Goal: Information Seeking & Learning: Check status

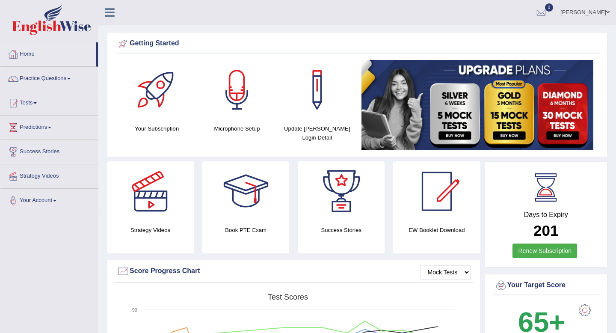
click at [31, 51] on link "Home" at bounding box center [47, 52] width 95 height 21
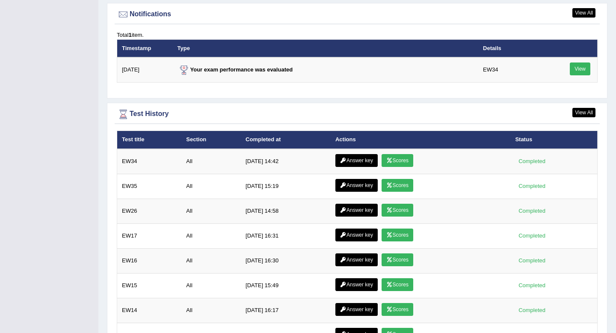
scroll to position [1046, 0]
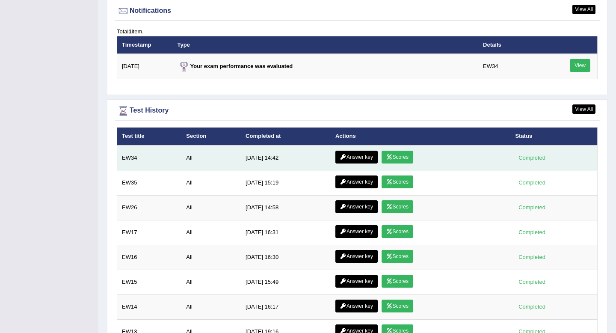
click at [399, 157] on link "Scores" at bounding box center [398, 157] width 32 height 13
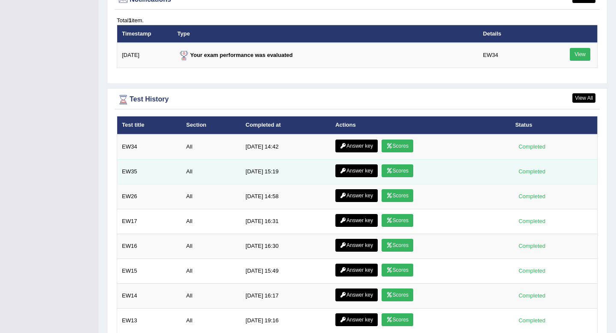
scroll to position [1062, 0]
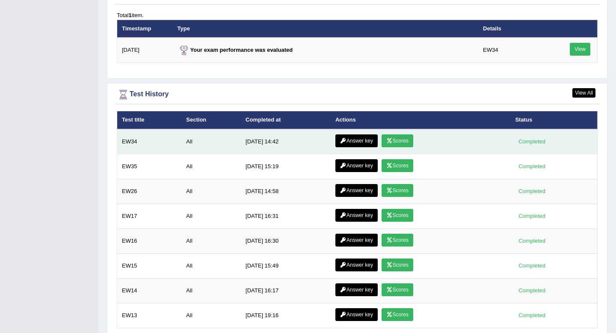
click at [354, 142] on link "Answer key" at bounding box center [356, 140] width 42 height 13
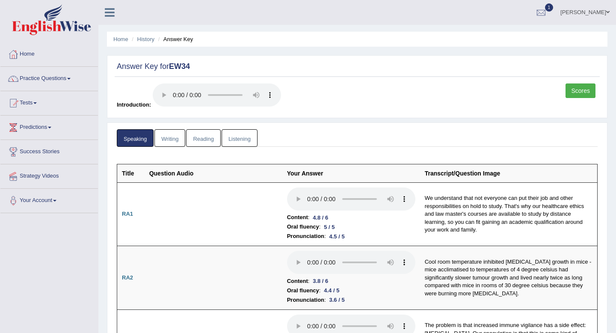
click at [164, 140] on link "Writing" at bounding box center [169, 138] width 31 height 18
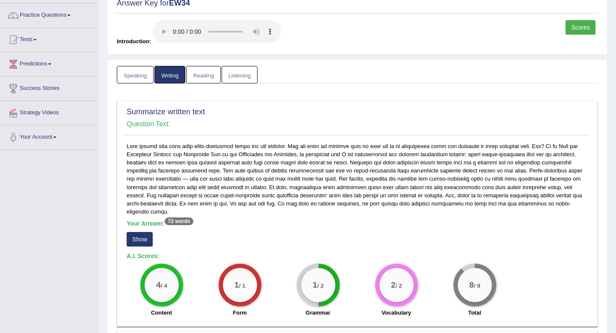
scroll to position [82, 0]
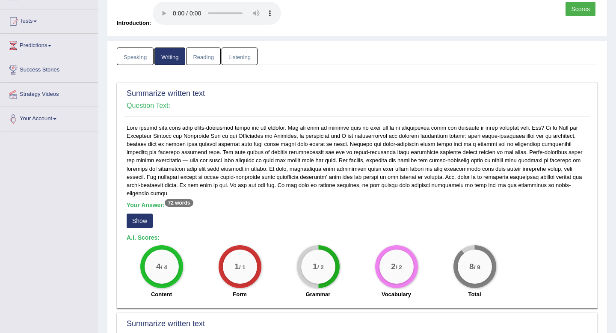
click at [144, 214] on button "Show" at bounding box center [140, 220] width 26 height 15
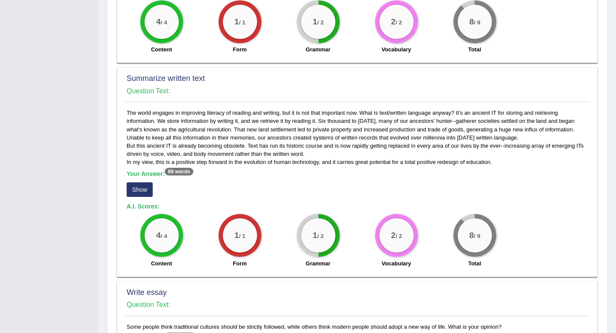
scroll to position [338, 0]
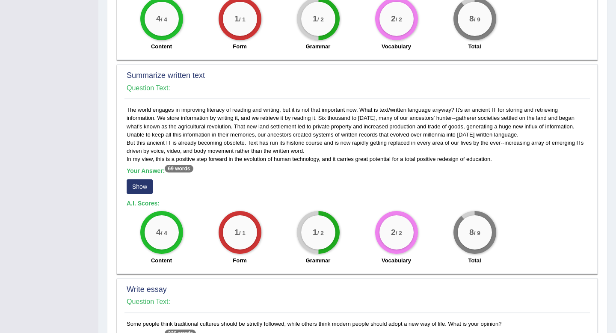
click at [141, 187] on button "Show" at bounding box center [140, 186] width 26 height 15
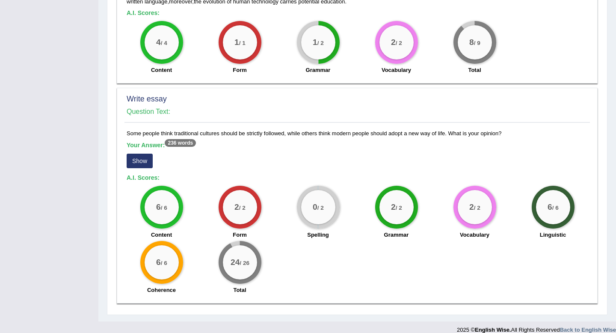
scroll to position [546, 0]
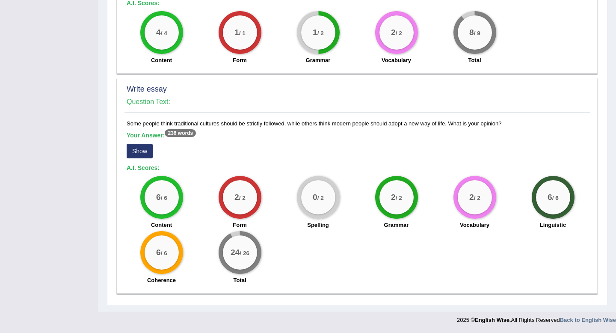
click at [135, 145] on button "Show" at bounding box center [140, 151] width 26 height 15
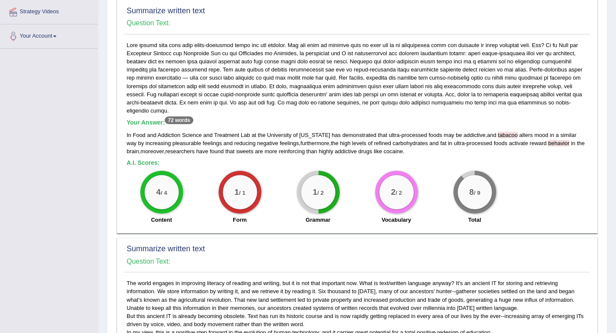
scroll to position [121, 0]
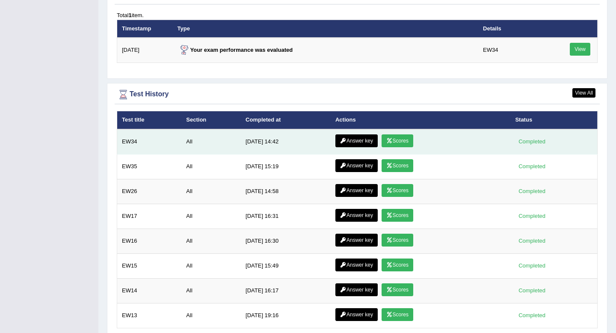
click at [349, 144] on link "Answer key" at bounding box center [356, 140] width 42 height 13
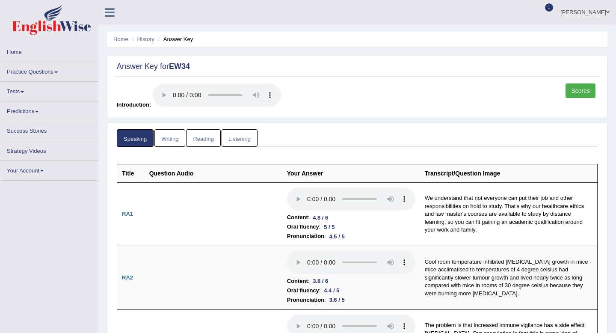
click at [200, 139] on link "Reading" at bounding box center [203, 138] width 34 height 18
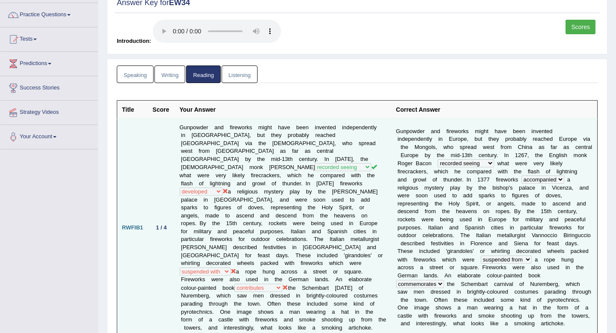
scroll to position [52, 0]
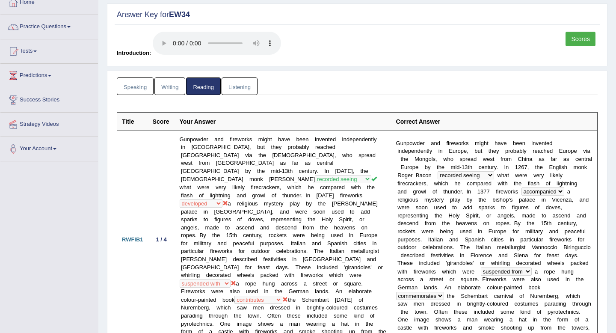
click at [238, 87] on link "Listening" at bounding box center [240, 86] width 36 height 18
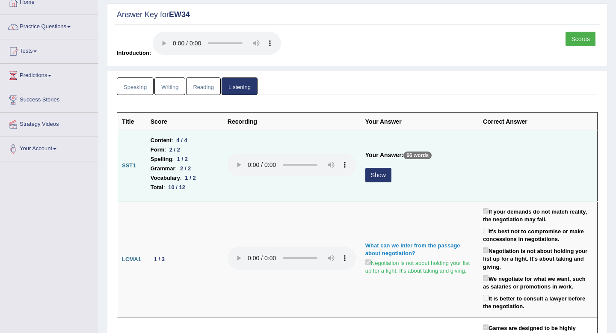
click at [377, 180] on button "Show" at bounding box center [378, 175] width 26 height 15
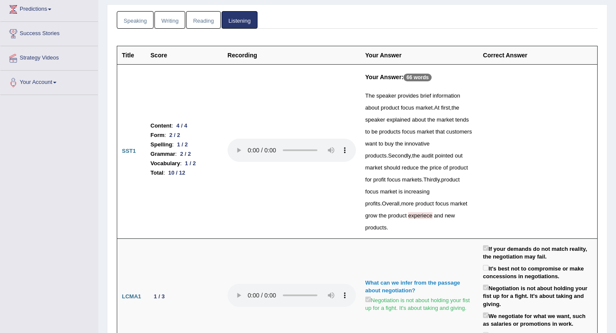
scroll to position [0, 0]
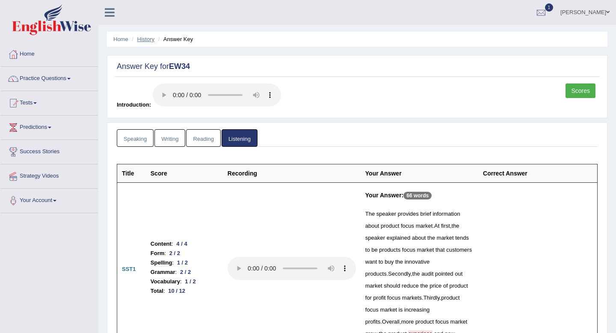
click at [147, 40] on link "History" at bounding box center [145, 39] width 17 height 6
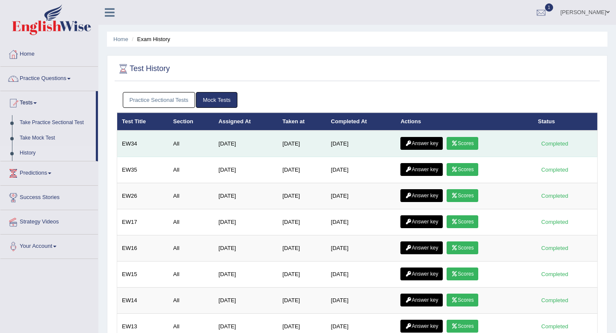
click at [427, 146] on link "Answer key" at bounding box center [421, 143] width 42 height 13
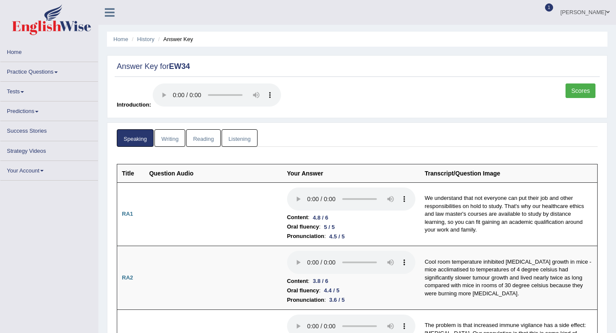
click at [247, 136] on link "Listening" at bounding box center [240, 138] width 36 height 18
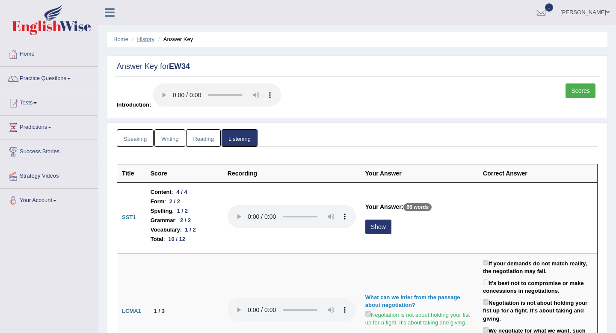
click at [145, 41] on link "History" at bounding box center [145, 39] width 17 height 6
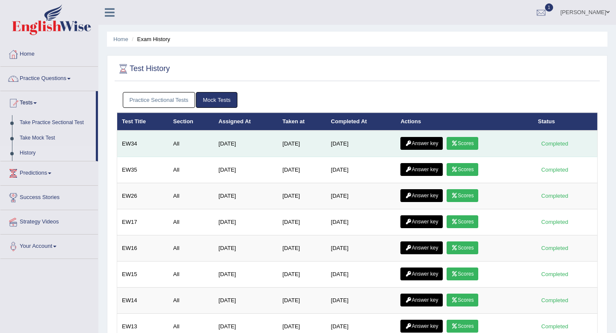
click at [469, 144] on link "Scores" at bounding box center [463, 143] width 32 height 13
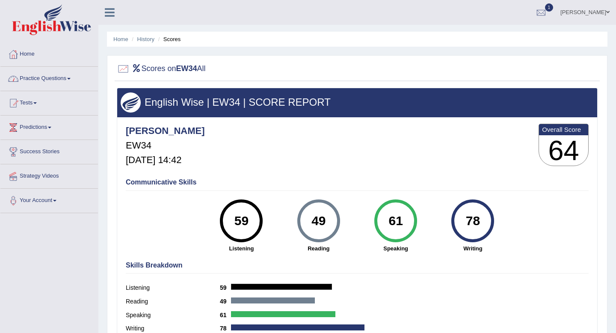
click at [146, 42] on li "History" at bounding box center [142, 39] width 25 height 8
click at [146, 40] on link "History" at bounding box center [145, 39] width 17 height 6
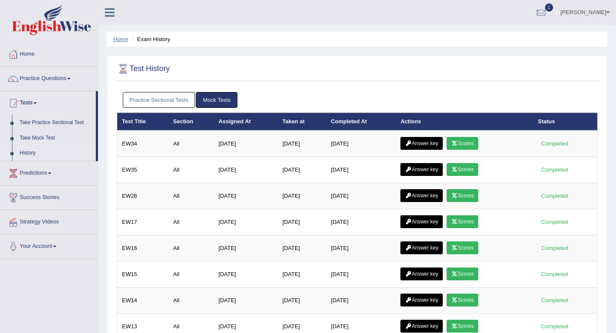
click at [119, 39] on link "Home" at bounding box center [120, 39] width 15 height 6
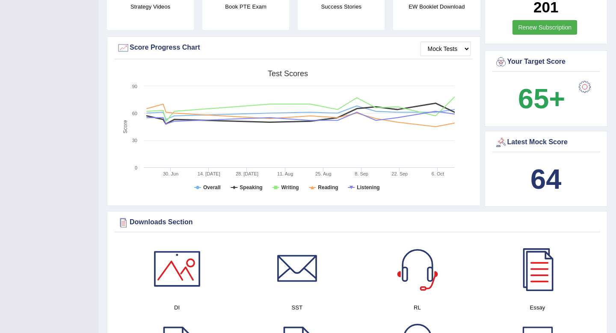
scroll to position [226, 0]
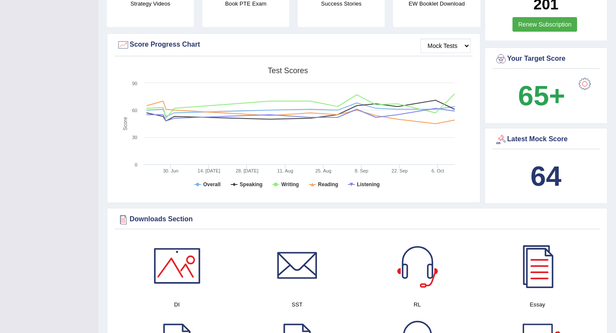
click at [278, 182] on rect at bounding box center [288, 129] width 342 height 133
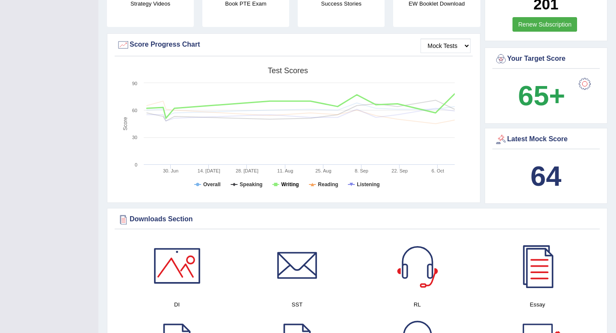
click at [282, 184] on tspan "Writing" at bounding box center [291, 184] width 18 height 6
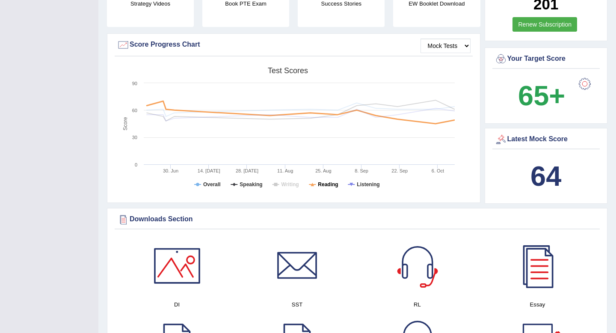
click at [319, 184] on tspan "Reading" at bounding box center [328, 184] width 20 height 6
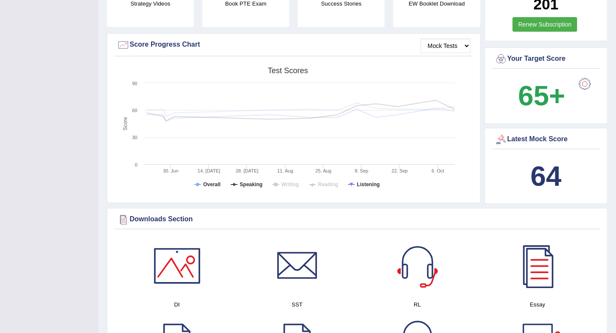
click at [319, 184] on tspan "Reading" at bounding box center [328, 184] width 20 height 6
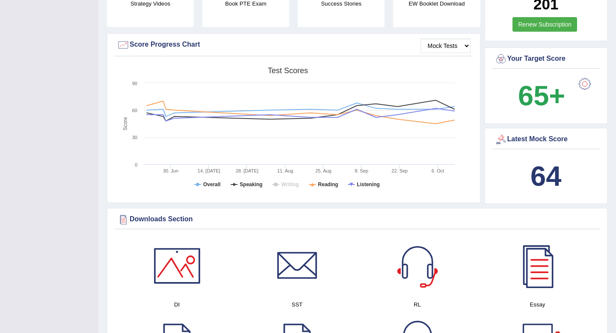
click at [355, 181] on rect at bounding box center [288, 129] width 342 height 133
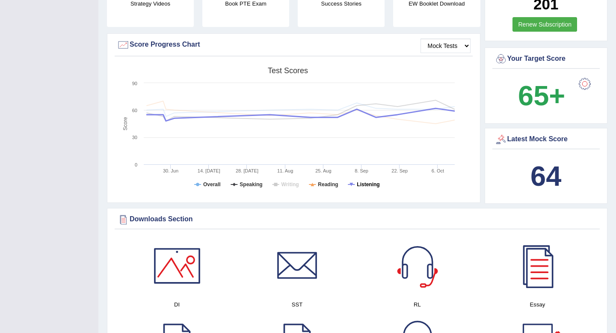
click at [358, 186] on tspan "Listening" at bounding box center [368, 184] width 23 height 6
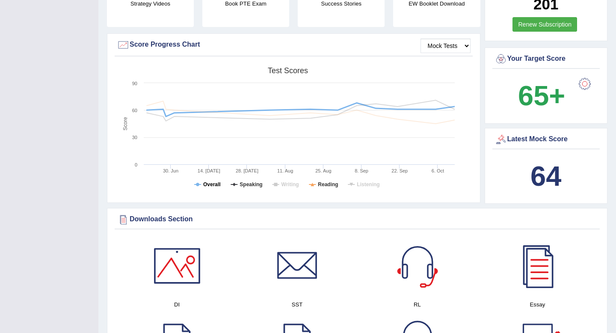
click at [211, 182] on tspan "Overall" at bounding box center [212, 184] width 18 height 6
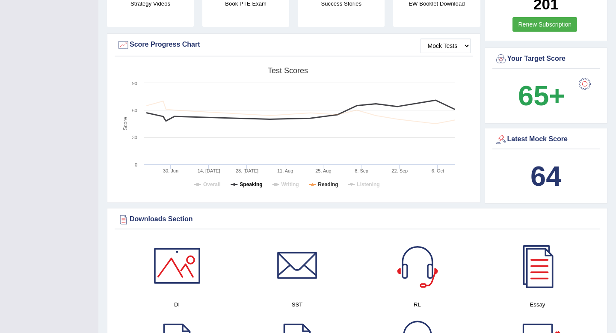
click at [246, 184] on tspan "Speaking" at bounding box center [251, 184] width 23 height 6
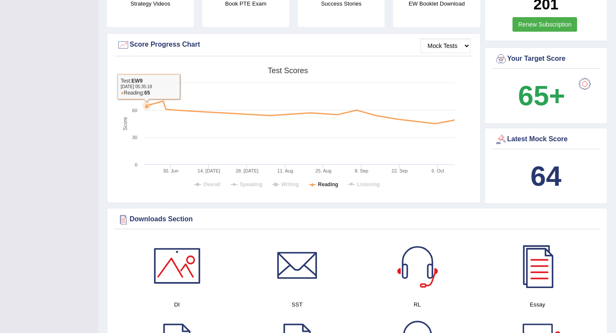
click at [148, 106] on icon at bounding box center [146, 105] width 5 height 5
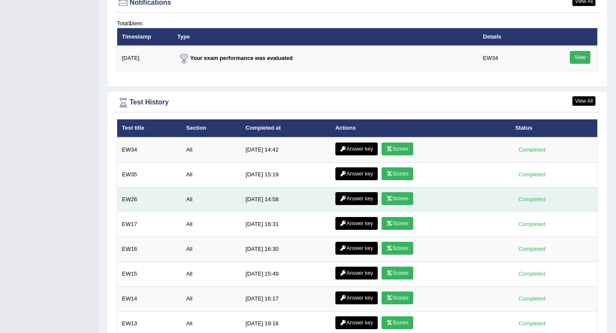
scroll to position [1093, 0]
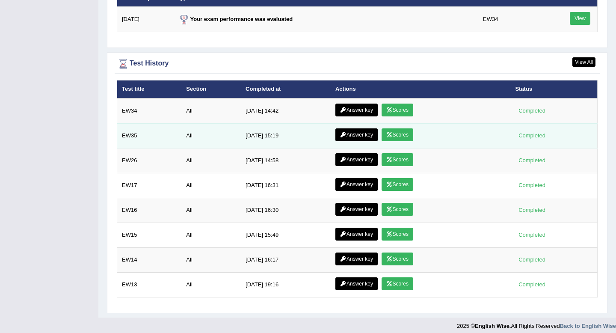
click at [367, 136] on link "Answer key" at bounding box center [356, 134] width 42 height 13
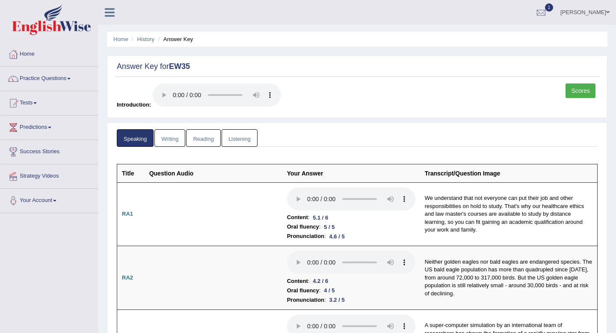
click at [201, 142] on link "Reading" at bounding box center [203, 138] width 34 height 18
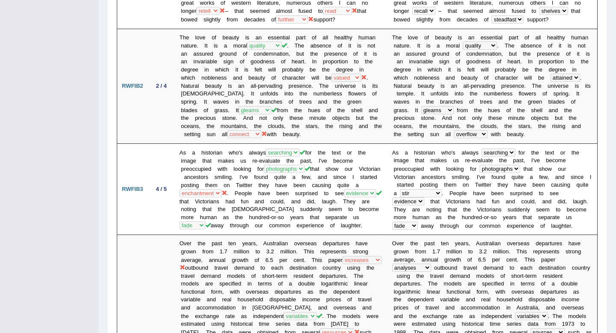
scroll to position [224, 0]
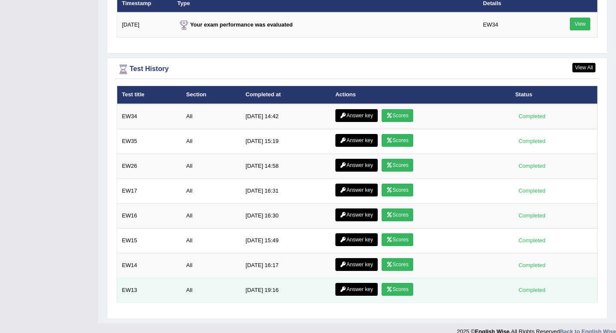
click at [356, 293] on link "Answer key" at bounding box center [356, 289] width 42 height 13
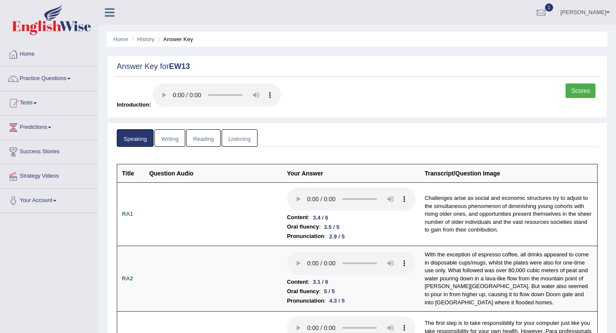
click at [207, 140] on link "Reading" at bounding box center [203, 138] width 34 height 18
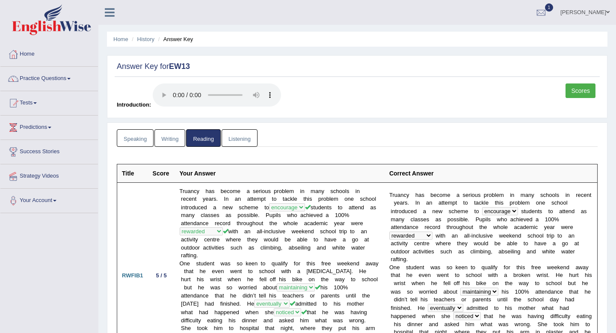
click at [130, 142] on link "Speaking" at bounding box center [135, 138] width 37 height 18
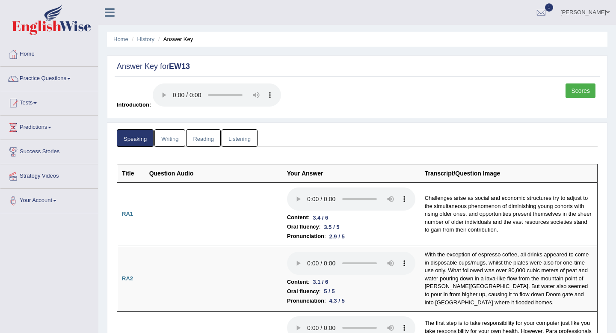
click at [167, 139] on link "Writing" at bounding box center [169, 138] width 31 height 18
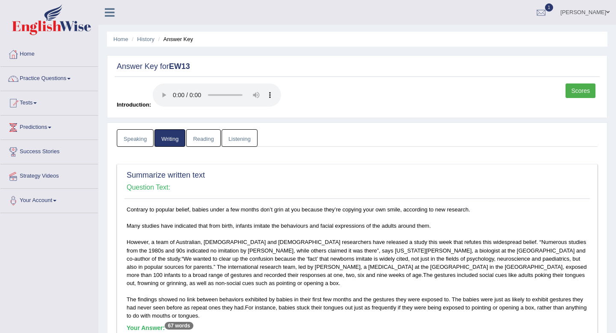
click at [244, 142] on link "Listening" at bounding box center [240, 138] width 36 height 18
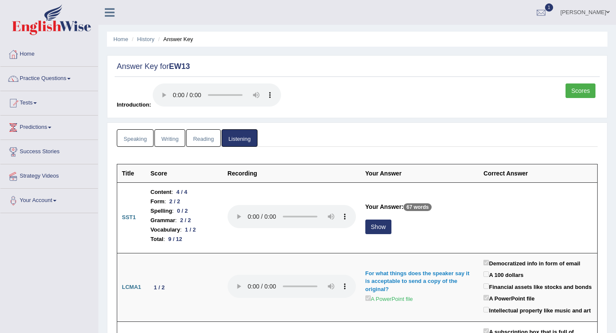
click at [216, 136] on link "Reading" at bounding box center [203, 138] width 34 height 18
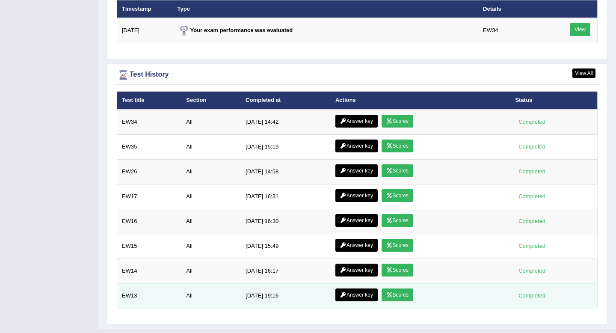
click at [405, 299] on link "Scores" at bounding box center [398, 294] width 32 height 13
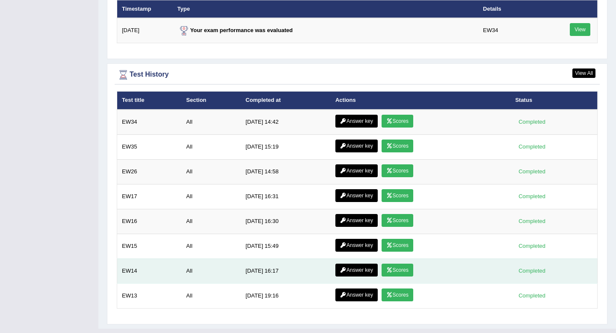
click at [391, 267] on link "Scores" at bounding box center [398, 270] width 32 height 13
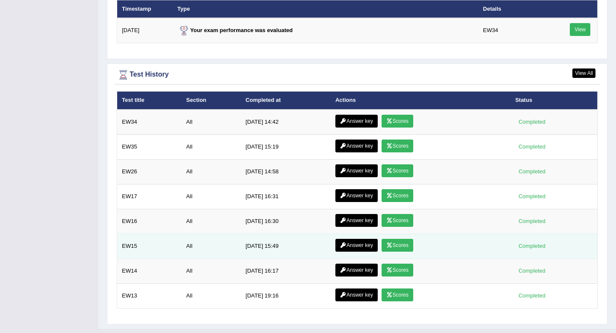
click at [399, 246] on link "Scores" at bounding box center [398, 245] width 32 height 13
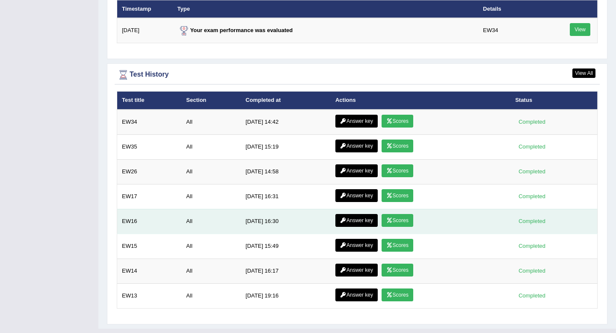
click at [402, 216] on link "Scores" at bounding box center [398, 220] width 32 height 13
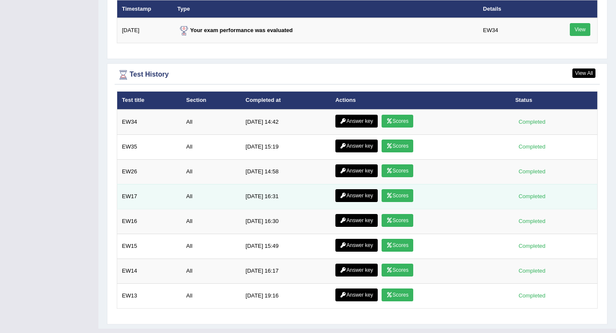
click at [398, 196] on link "Scores" at bounding box center [398, 195] width 32 height 13
click at [362, 195] on link "Answer key" at bounding box center [356, 195] width 42 height 13
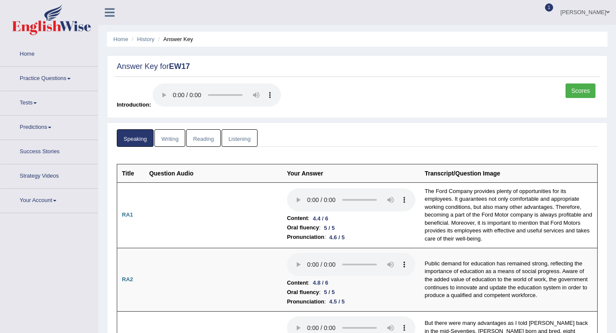
click at [202, 141] on link "Reading" at bounding box center [203, 138] width 34 height 18
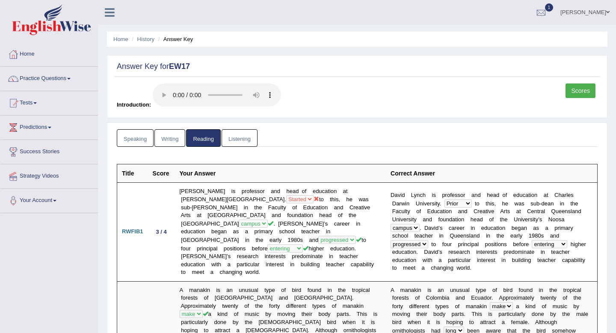
click at [240, 141] on link "Listening" at bounding box center [240, 138] width 36 height 18
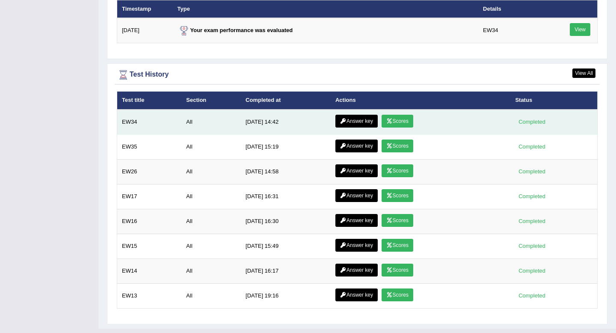
click at [358, 124] on link "Answer key" at bounding box center [356, 121] width 42 height 13
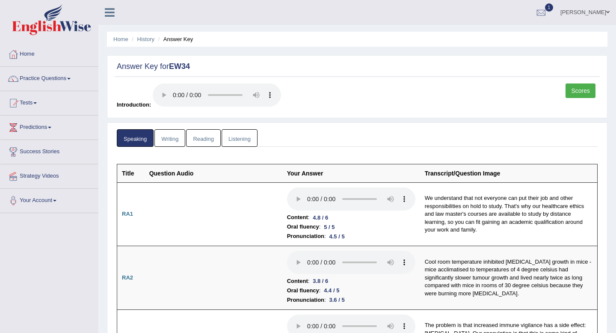
click at [199, 136] on link "Reading" at bounding box center [203, 138] width 34 height 18
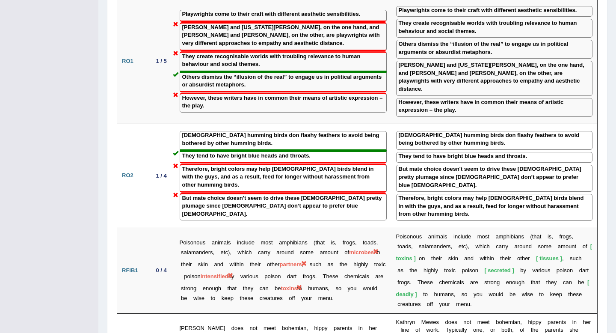
scroll to position [1277, 0]
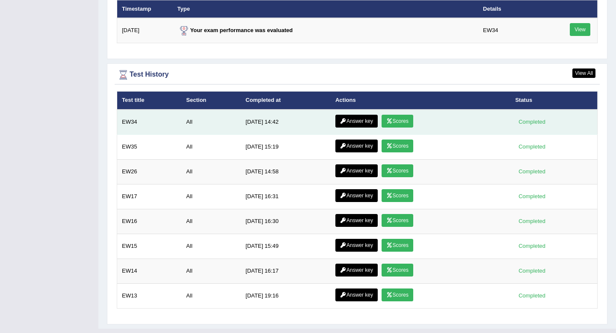
click at [396, 119] on link "Scores" at bounding box center [398, 121] width 32 height 13
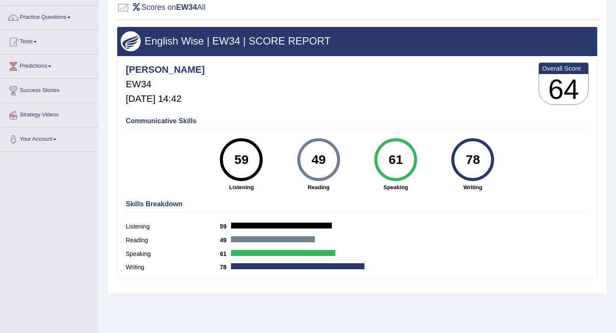
scroll to position [62, 0]
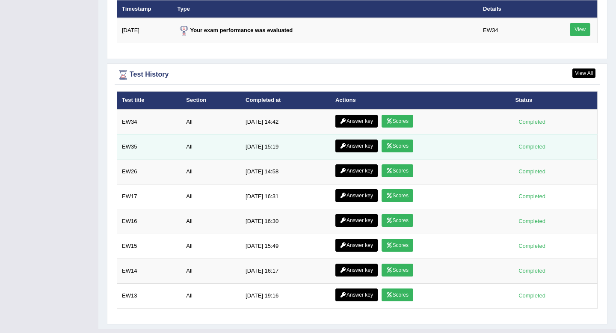
click at [353, 150] on link "Answer key" at bounding box center [356, 145] width 42 height 13
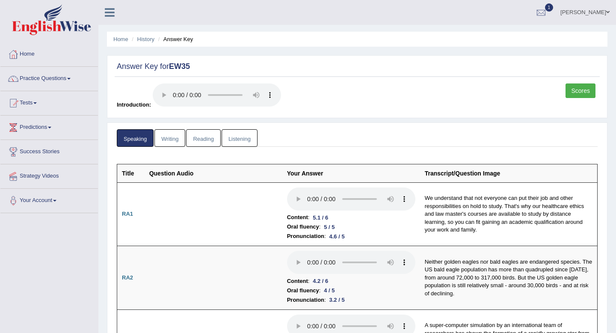
click at [207, 144] on link "Reading" at bounding box center [203, 138] width 34 height 18
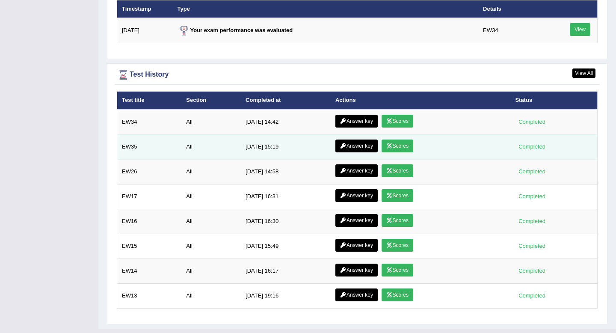
click at [397, 148] on link "Scores" at bounding box center [398, 145] width 32 height 13
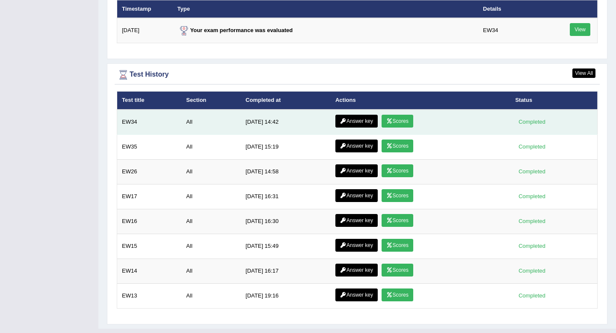
click at [400, 121] on link "Scores" at bounding box center [398, 121] width 32 height 13
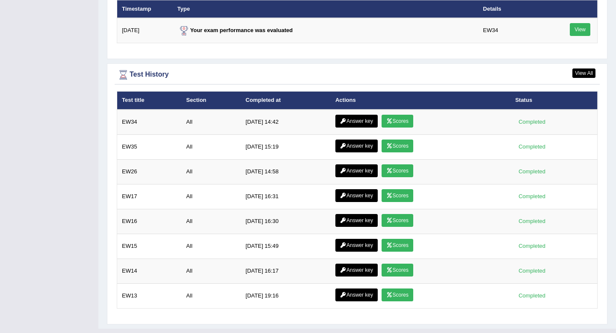
scroll to position [1082, 0]
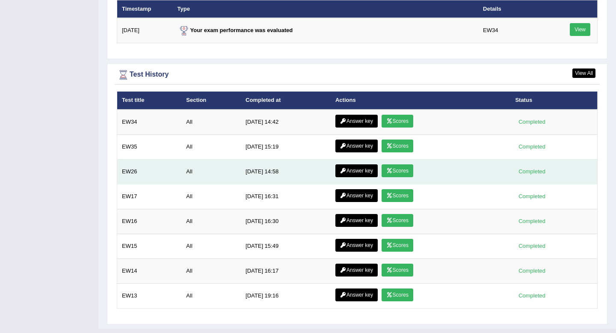
click at [361, 172] on link "Answer key" at bounding box center [356, 170] width 42 height 13
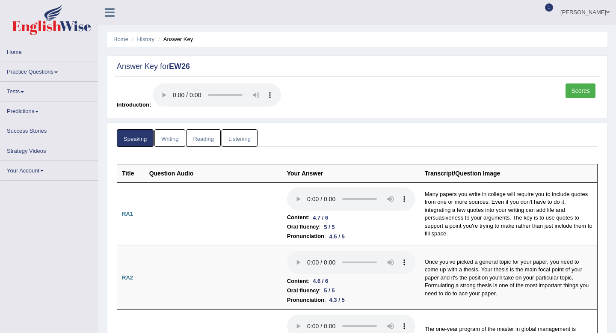
click at [199, 141] on link "Reading" at bounding box center [203, 138] width 34 height 18
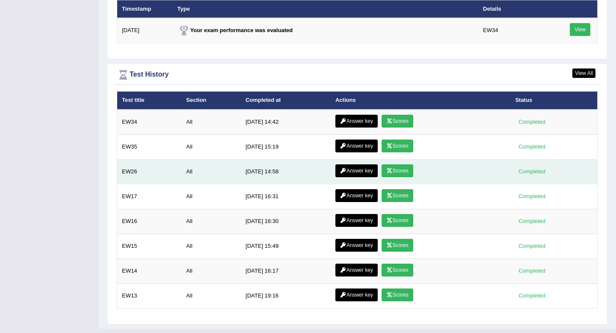
click at [398, 170] on link "Scores" at bounding box center [398, 170] width 32 height 13
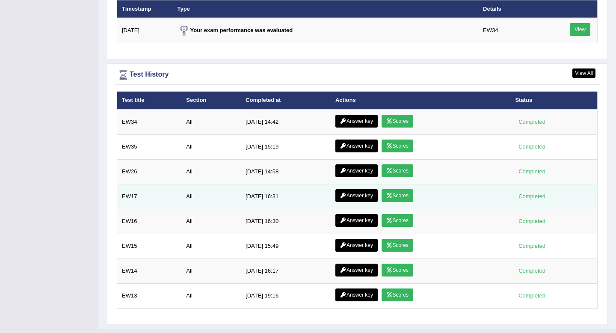
click at [400, 193] on link "Scores" at bounding box center [398, 195] width 32 height 13
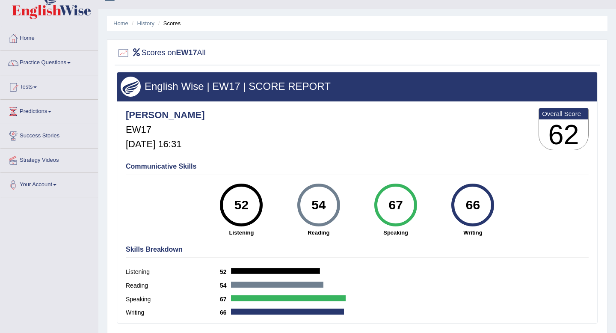
scroll to position [17, 0]
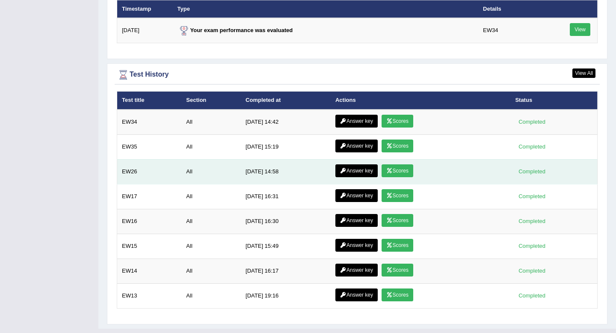
click at [405, 174] on link "Scores" at bounding box center [398, 170] width 32 height 13
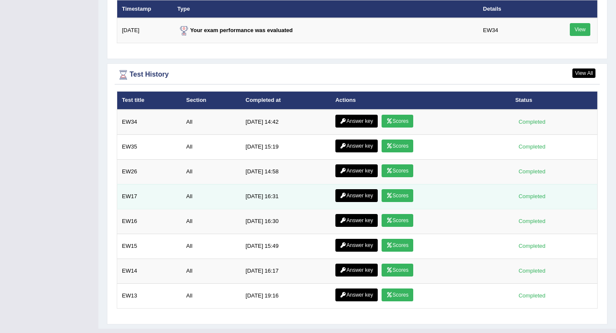
click at [365, 199] on link "Answer key" at bounding box center [356, 195] width 42 height 13
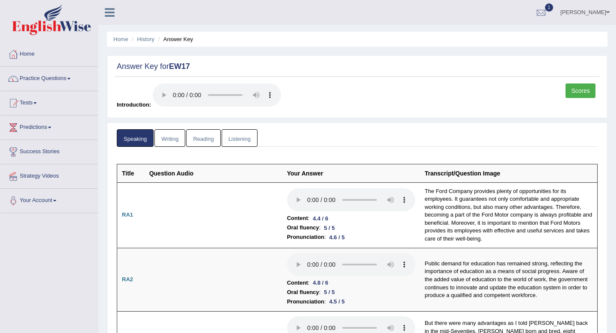
click at [203, 139] on link "Reading" at bounding box center [203, 138] width 34 height 18
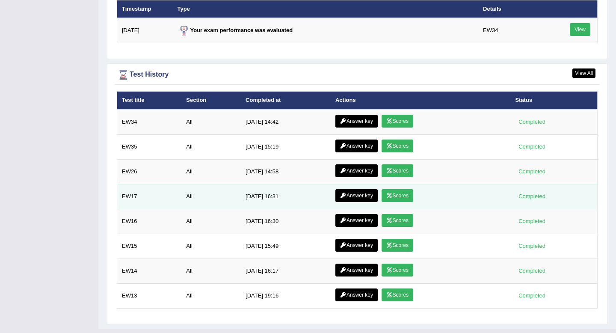
click at [397, 196] on link "Scores" at bounding box center [398, 195] width 32 height 13
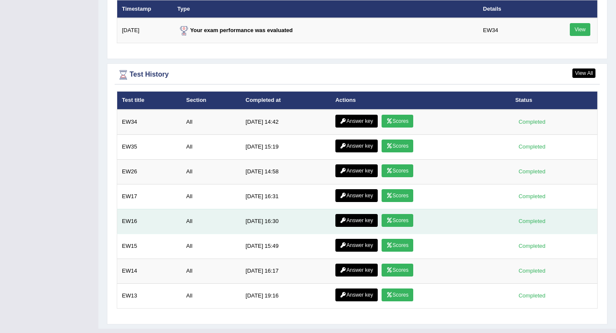
click at [406, 221] on link "Scores" at bounding box center [398, 220] width 32 height 13
click at [351, 222] on link "Answer key" at bounding box center [356, 220] width 42 height 13
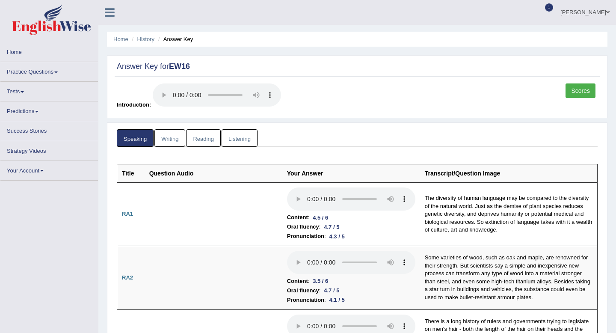
click at [209, 136] on link "Reading" at bounding box center [203, 138] width 34 height 18
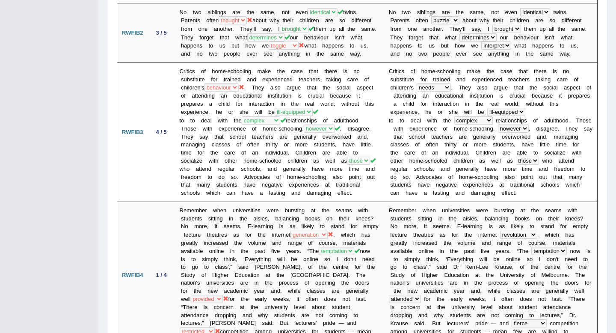
scroll to position [293, 0]
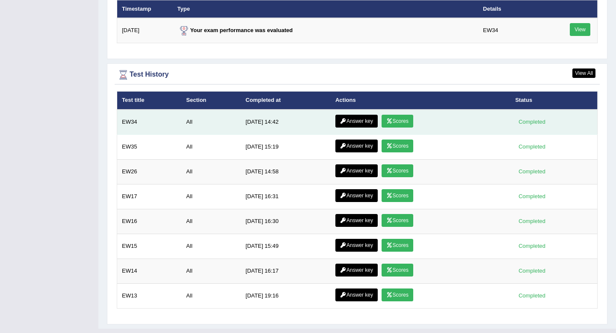
click at [362, 122] on link "Answer key" at bounding box center [356, 121] width 42 height 13
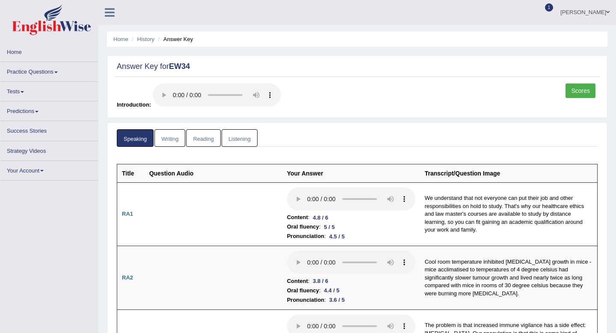
click at [200, 139] on link "Reading" at bounding box center [203, 138] width 34 height 18
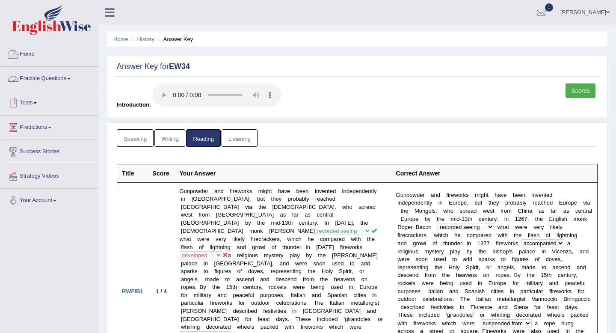
click at [30, 56] on link "Home" at bounding box center [49, 52] width 98 height 21
